Goal: Check status: Check status

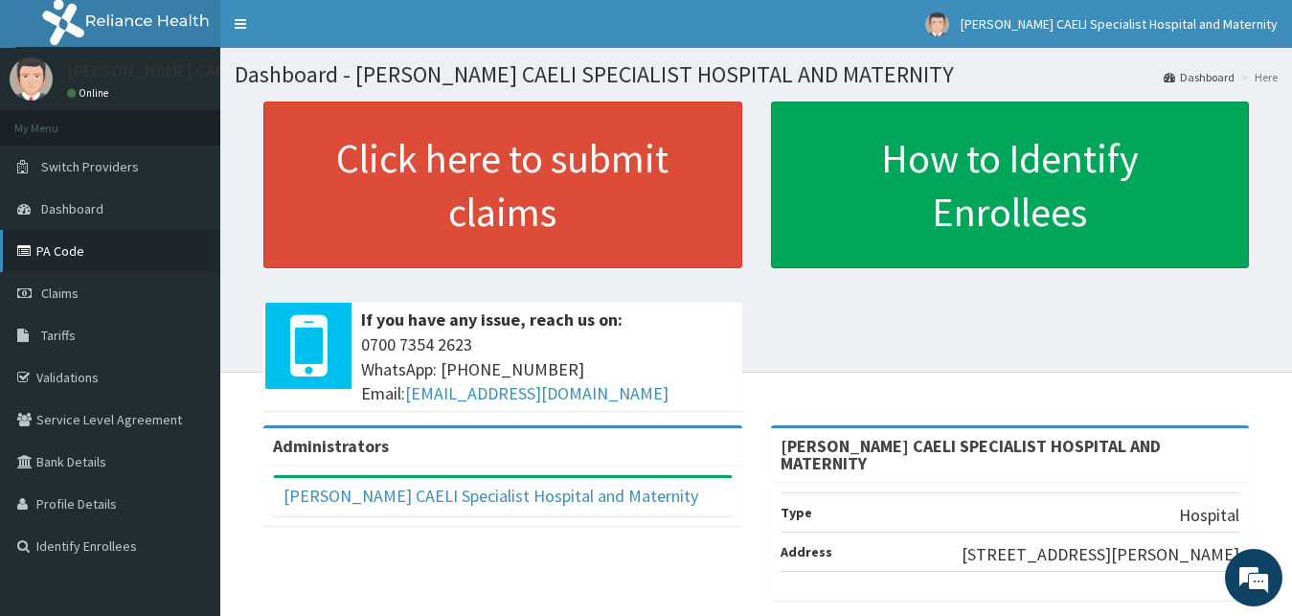
click at [56, 244] on link "PA Code" at bounding box center [110, 251] width 220 height 42
click at [71, 287] on span "Claims" at bounding box center [59, 292] width 37 height 17
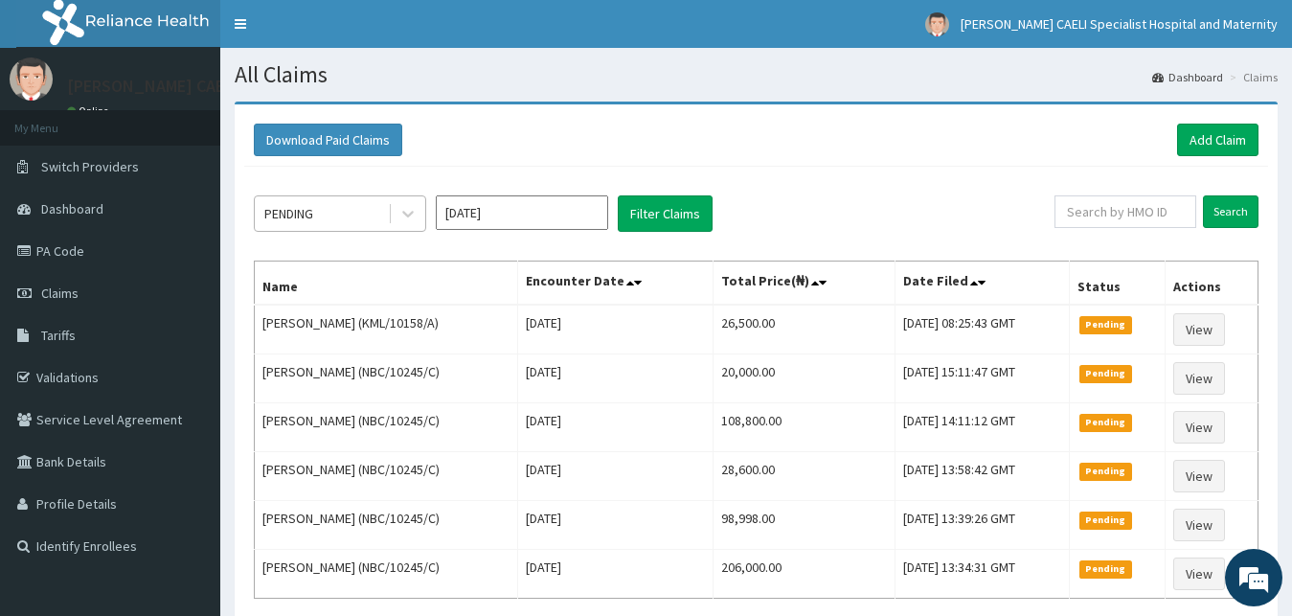
click at [380, 226] on div "PENDING" at bounding box center [321, 213] width 133 height 31
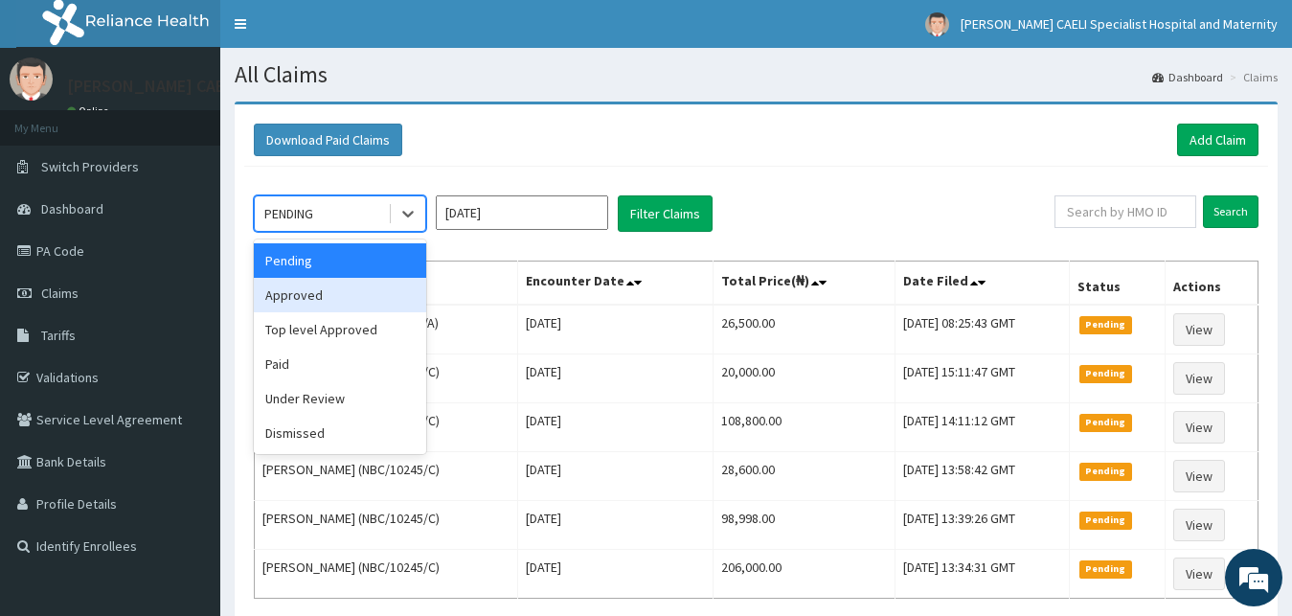
click at [387, 293] on div "Approved" at bounding box center [340, 295] width 172 height 34
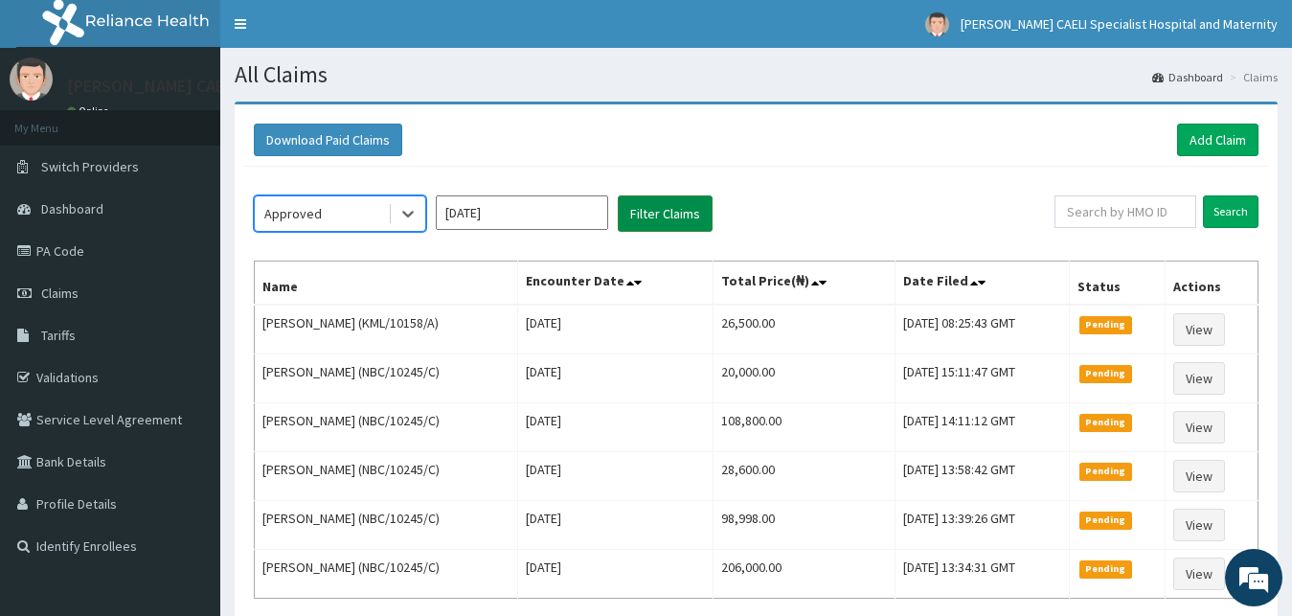
drag, startPoint x: 679, startPoint y: 218, endPoint x: 666, endPoint y: 227, distance: 15.1
click at [677, 219] on button "Filter Claims" at bounding box center [665, 213] width 95 height 36
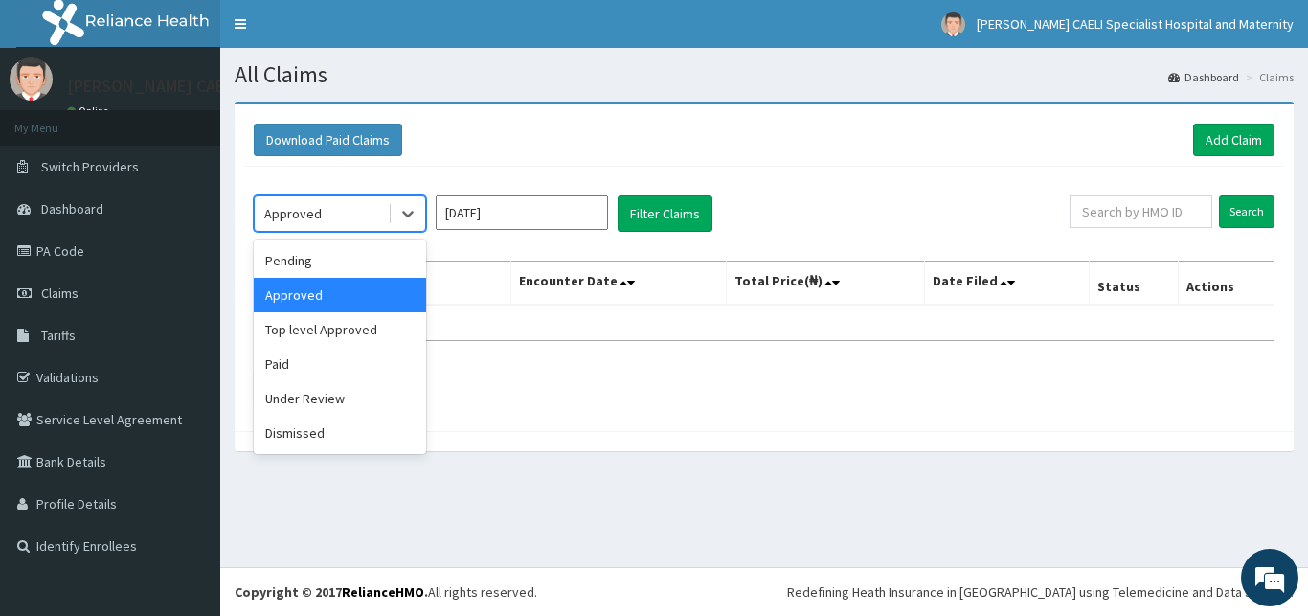
click at [382, 207] on div "Approved" at bounding box center [321, 213] width 133 height 31
click at [339, 403] on div "Under Review" at bounding box center [340, 398] width 172 height 34
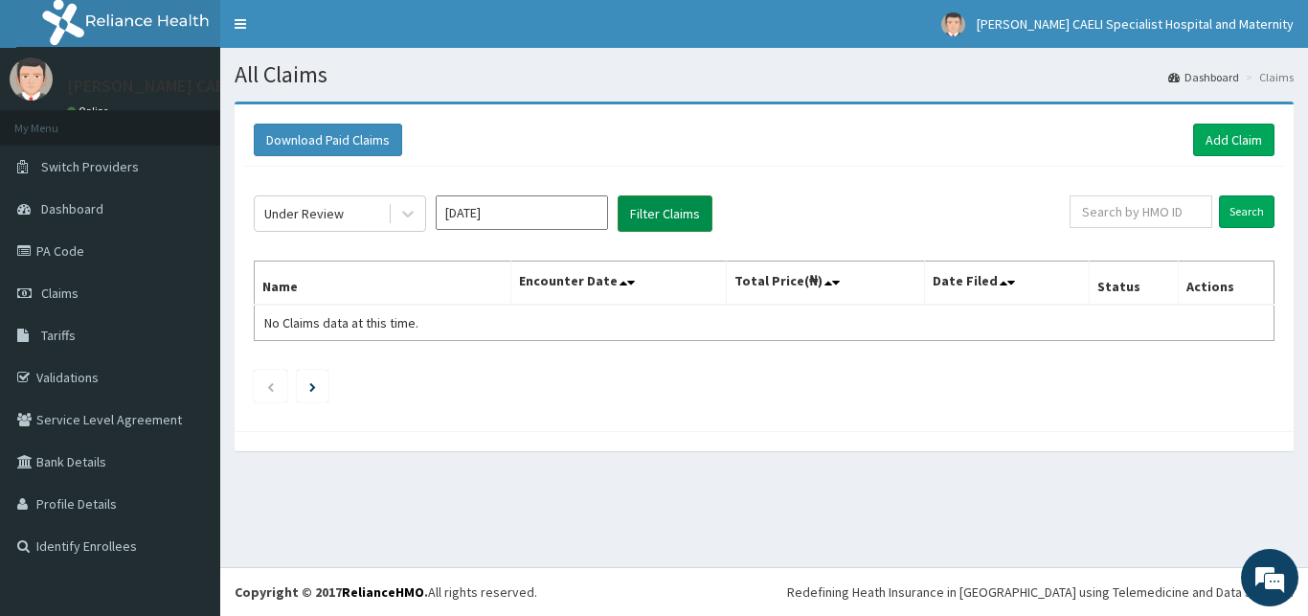
click at [688, 223] on button "Filter Claims" at bounding box center [665, 213] width 95 height 36
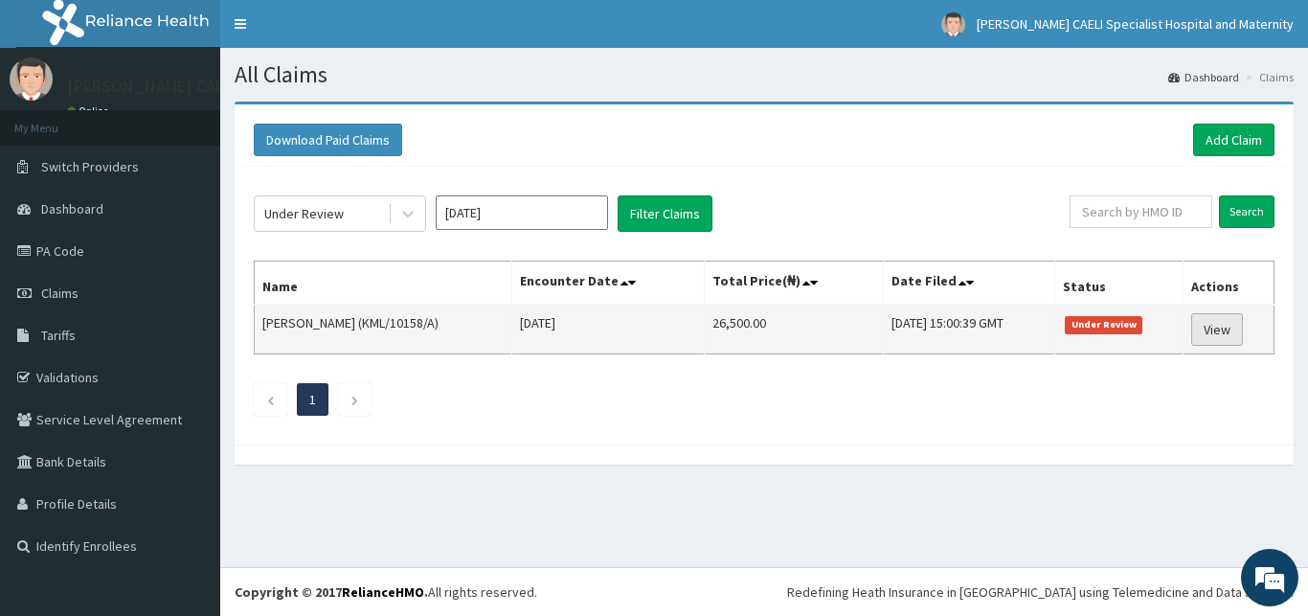
click at [1228, 327] on link "View" at bounding box center [1217, 329] width 52 height 33
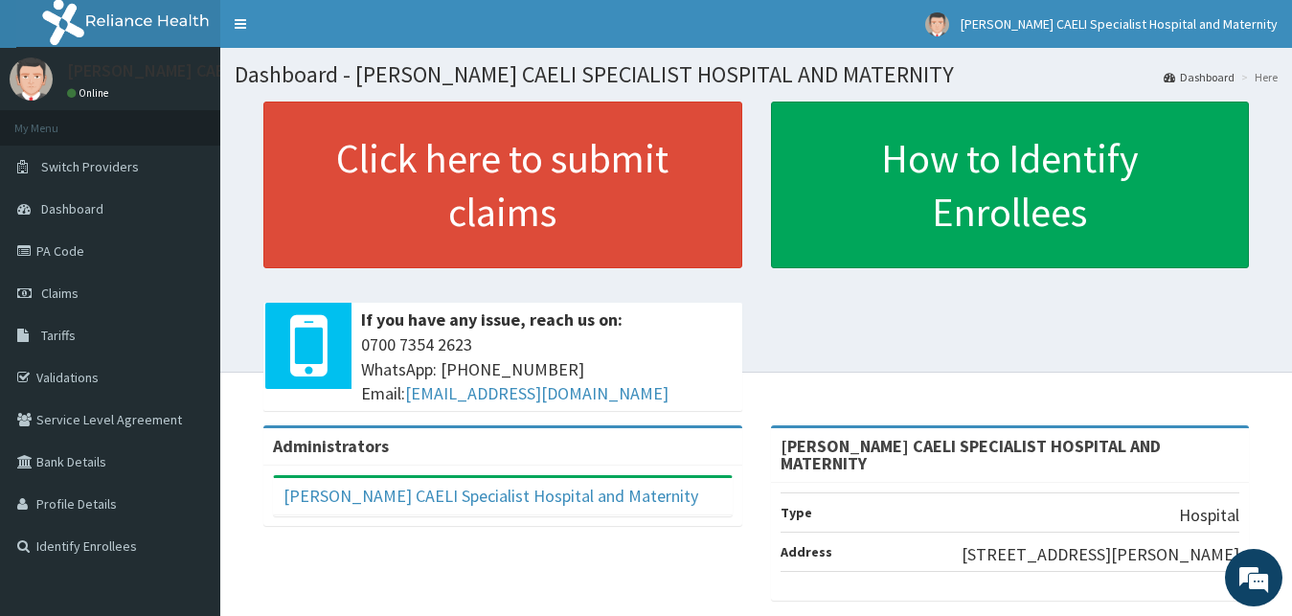
click at [68, 254] on link "PA Code" at bounding box center [110, 251] width 220 height 42
